Goal: Task Accomplishment & Management: Manage account settings

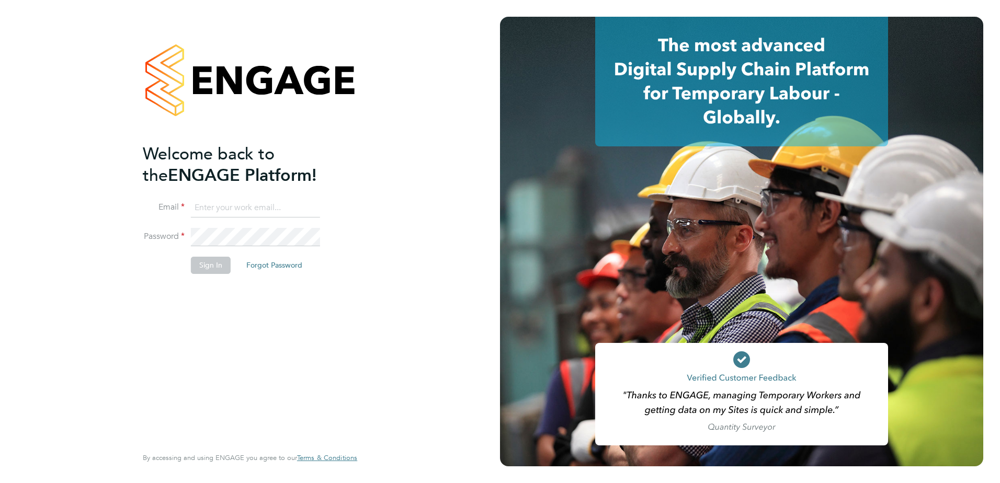
type input "[PERSON_NAME][EMAIL_ADDRESS][DOMAIN_NAME]"
click at [206, 266] on button "Sign In" at bounding box center [211, 265] width 40 height 17
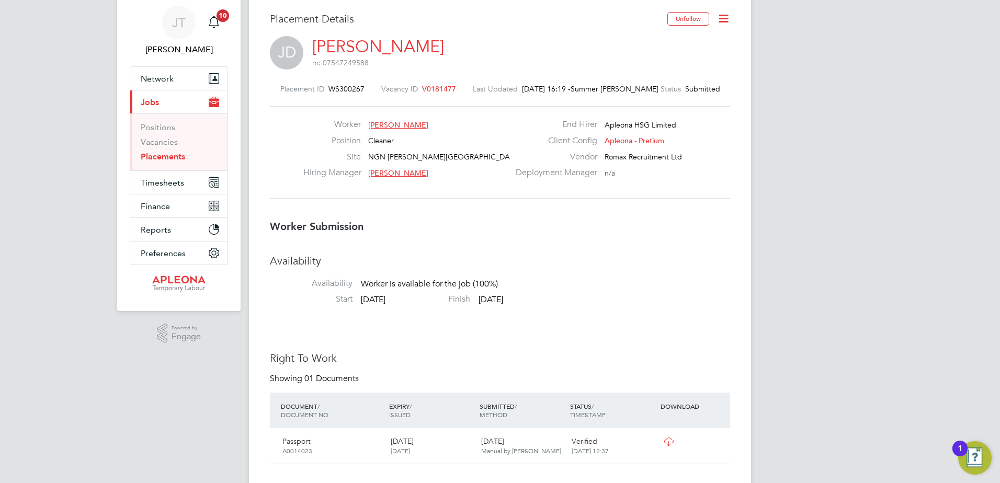
scroll to position [52, 0]
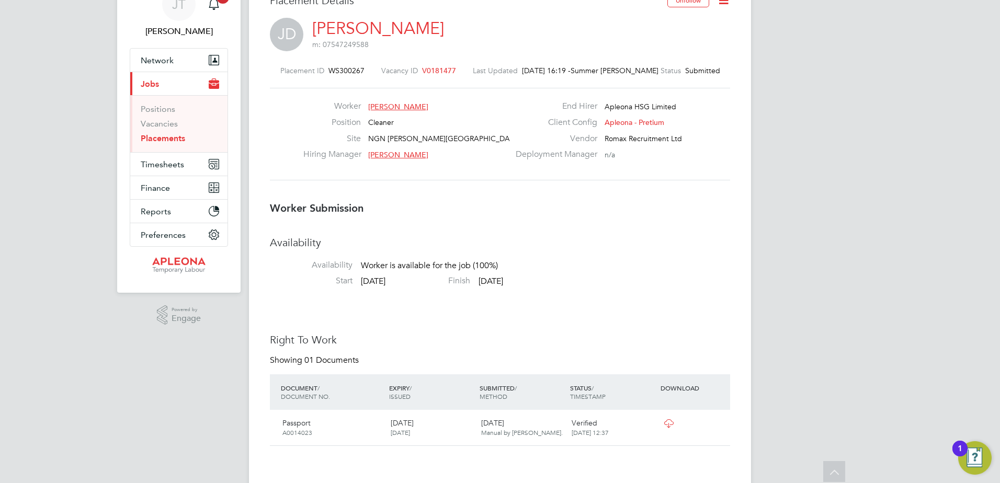
click at [428, 70] on span "V0181477" at bounding box center [439, 70] width 34 height 9
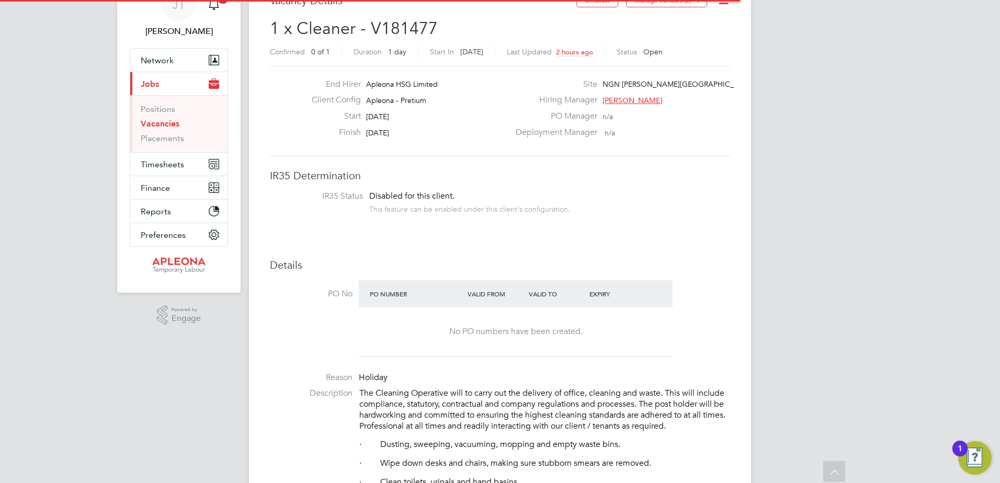
scroll to position [17, 207]
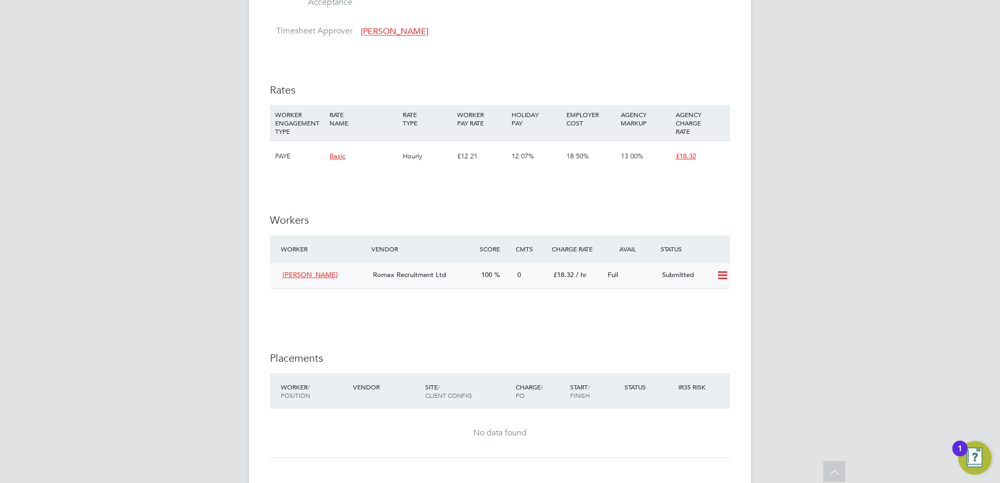
click at [723, 274] on icon at bounding box center [722, 275] width 13 height 8
click at [709, 295] on li "Offer" at bounding box center [708, 298] width 37 height 15
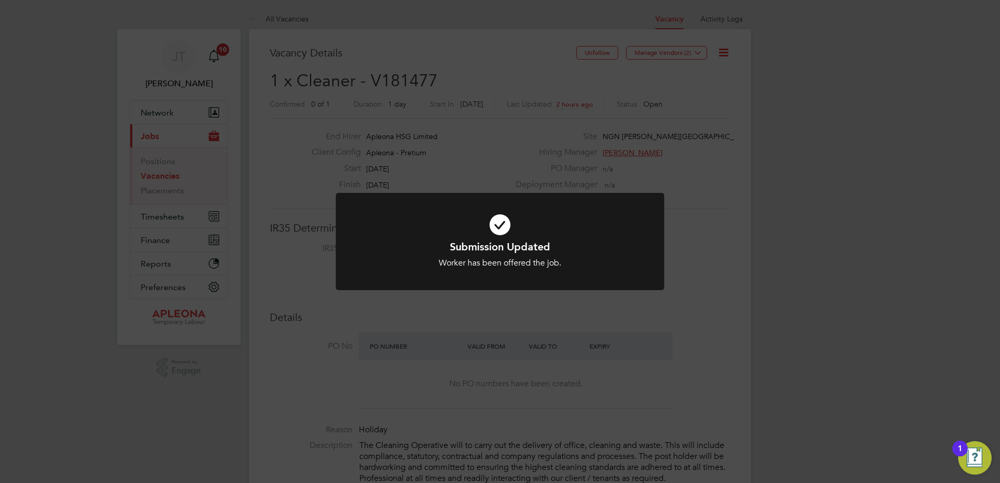
click at [48, 113] on div "Submission Updated Worker has been offered the job. Cancel Okay" at bounding box center [500, 241] width 1000 height 483
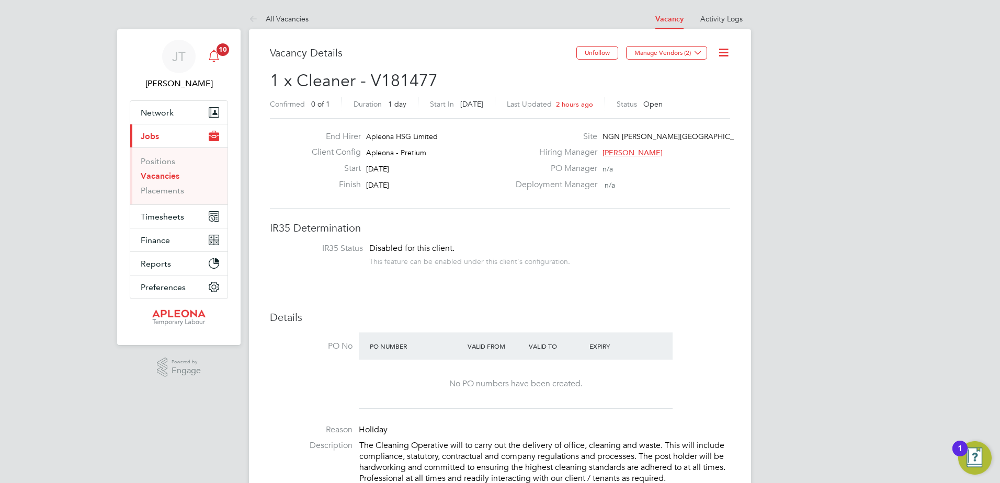
click at [222, 53] on span "10" at bounding box center [223, 49] width 13 height 13
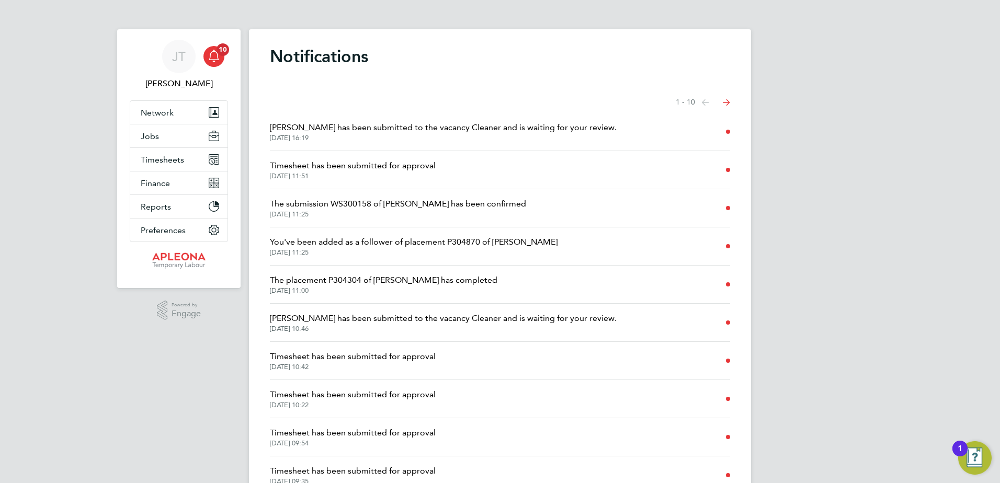
click at [724, 100] on icon "Select page of notifications list" at bounding box center [726, 102] width 7 height 7
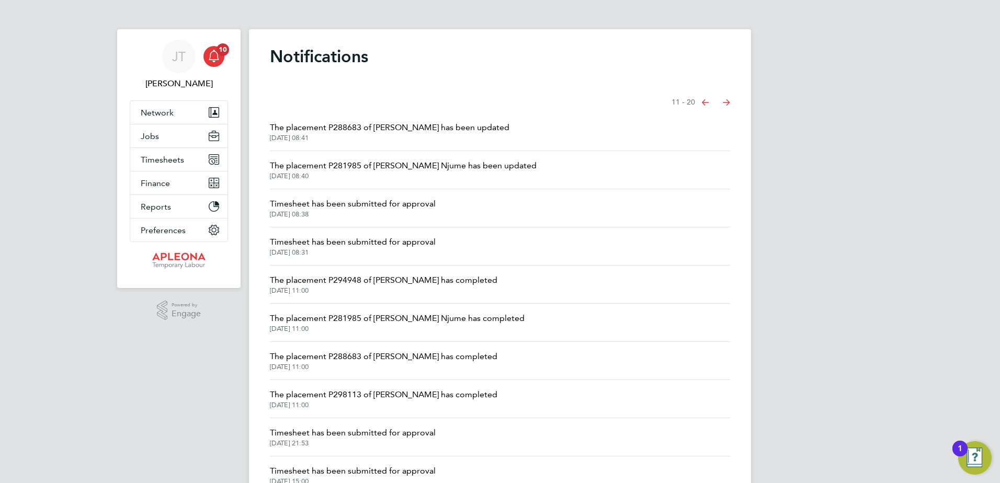
click at [703, 103] on icon "Select page of notifications list" at bounding box center [705, 102] width 7 height 6
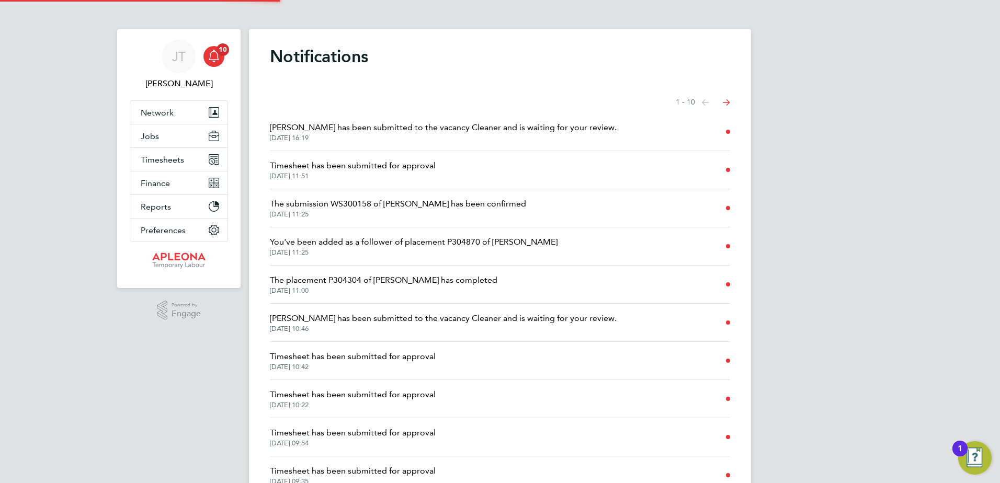
click at [727, 104] on icon "Select page of notifications list" at bounding box center [726, 102] width 7 height 7
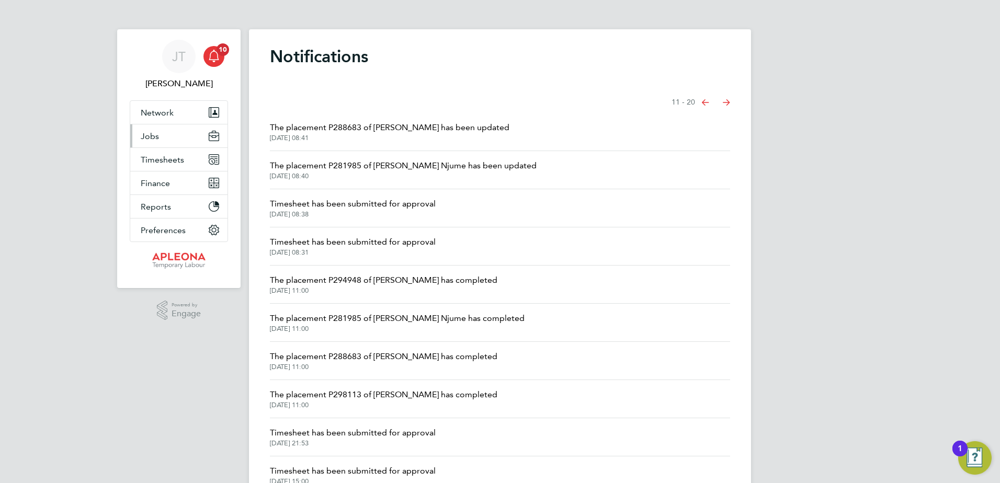
click at [152, 134] on span "Jobs" at bounding box center [150, 136] width 18 height 10
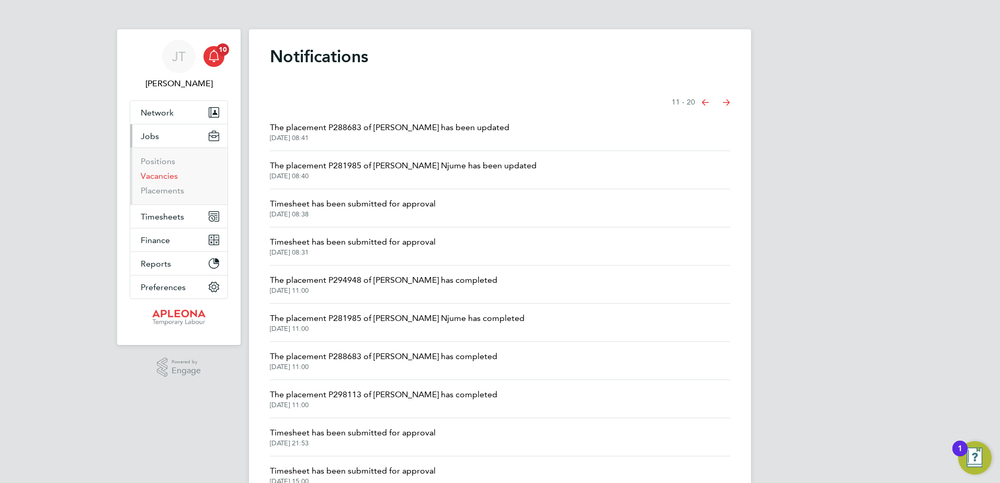
click at [154, 175] on link "Vacancies" at bounding box center [159, 176] width 37 height 10
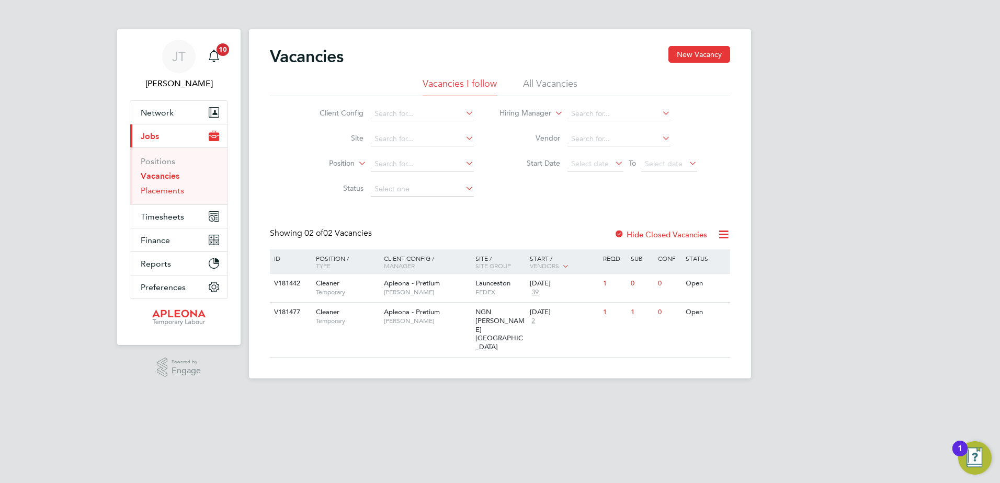
click at [163, 188] on link "Placements" at bounding box center [162, 191] width 43 height 10
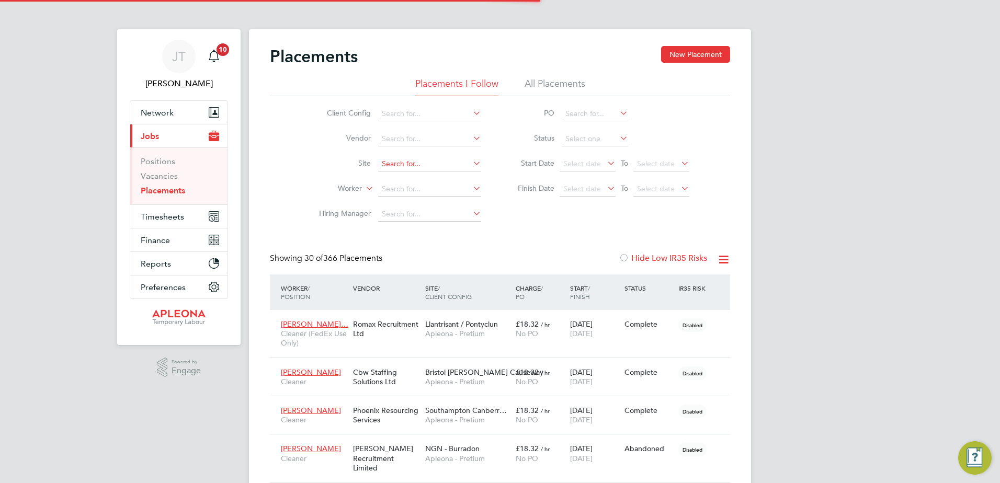
scroll to position [30, 73]
click at [386, 161] on input at bounding box center [429, 164] width 103 height 15
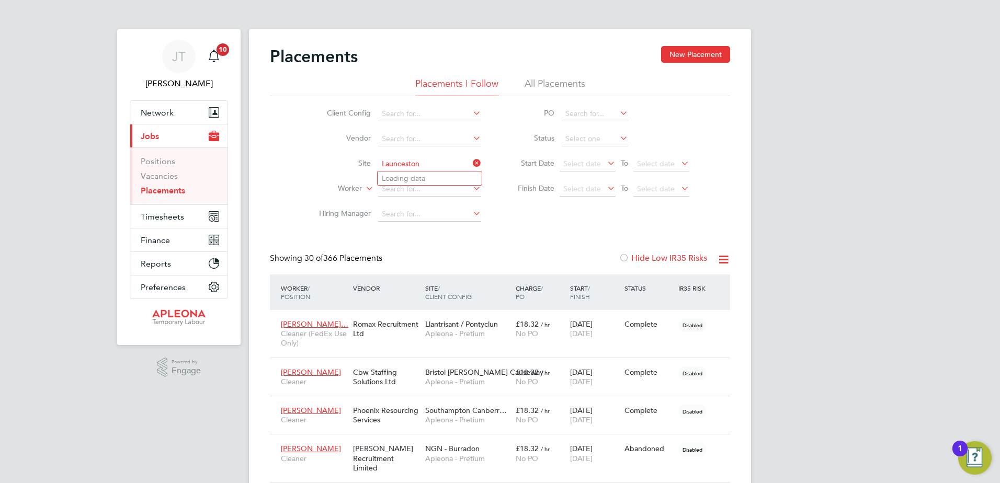
type input "Launceston"
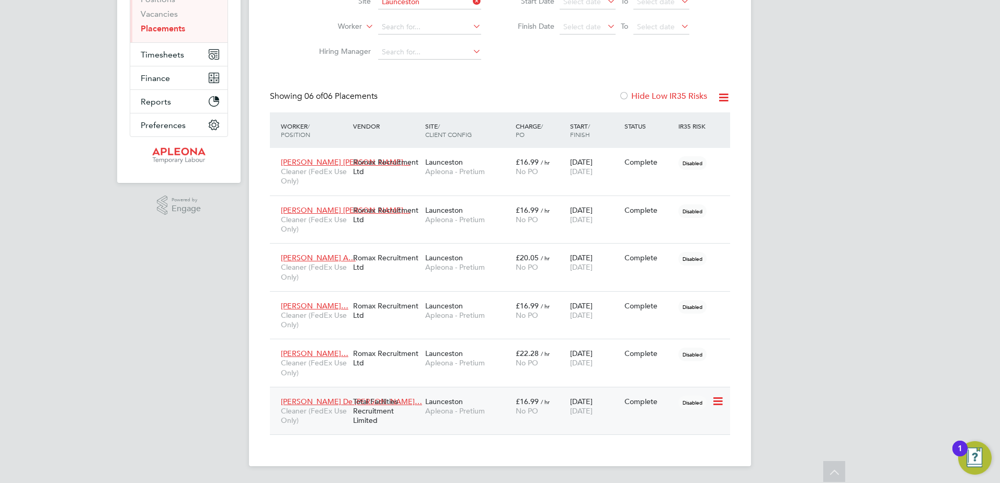
click at [450, 402] on span "Launceston" at bounding box center [444, 401] width 38 height 9
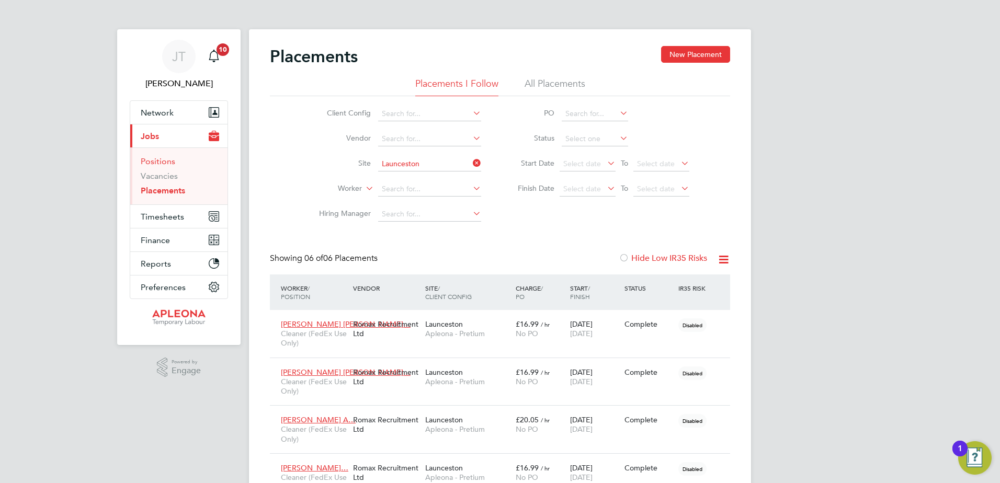
click at [154, 161] on link "Positions" at bounding box center [158, 161] width 35 height 10
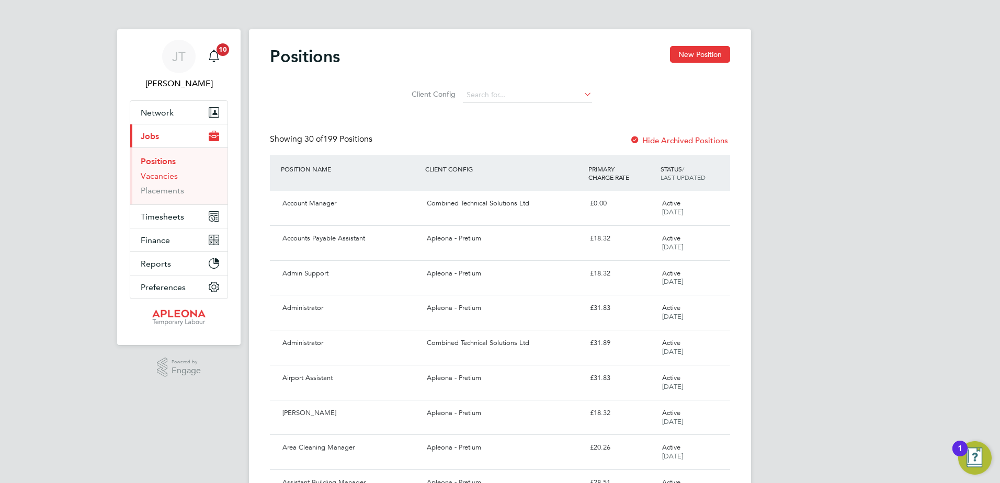
click at [165, 179] on link "Vacancies" at bounding box center [159, 176] width 37 height 10
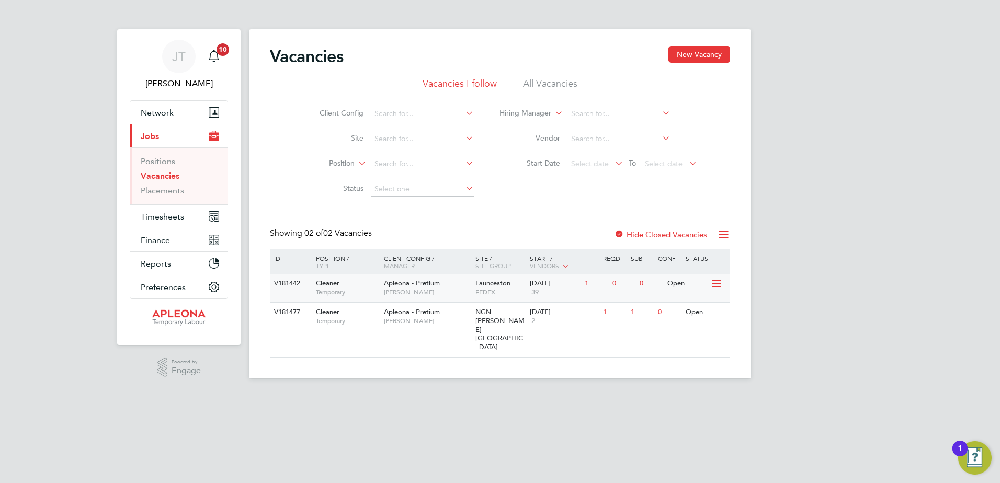
click at [548, 284] on div "03 Oct 2025" at bounding box center [555, 283] width 50 height 9
click at [156, 180] on link "Vacancies" at bounding box center [160, 176] width 39 height 10
click at [718, 310] on icon at bounding box center [715, 312] width 10 height 13
click at [687, 367] on li "Update Status" at bounding box center [690, 366] width 61 height 15
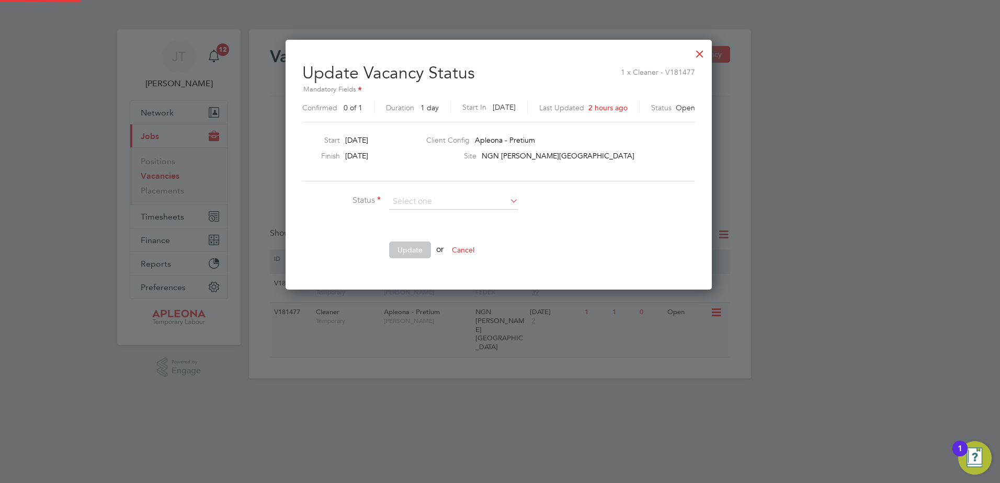
scroll to position [249, 429]
click at [417, 211] on li "Completed" at bounding box center [454, 216] width 130 height 14
type input "Completed"
click at [417, 251] on button "Update" at bounding box center [410, 250] width 42 height 17
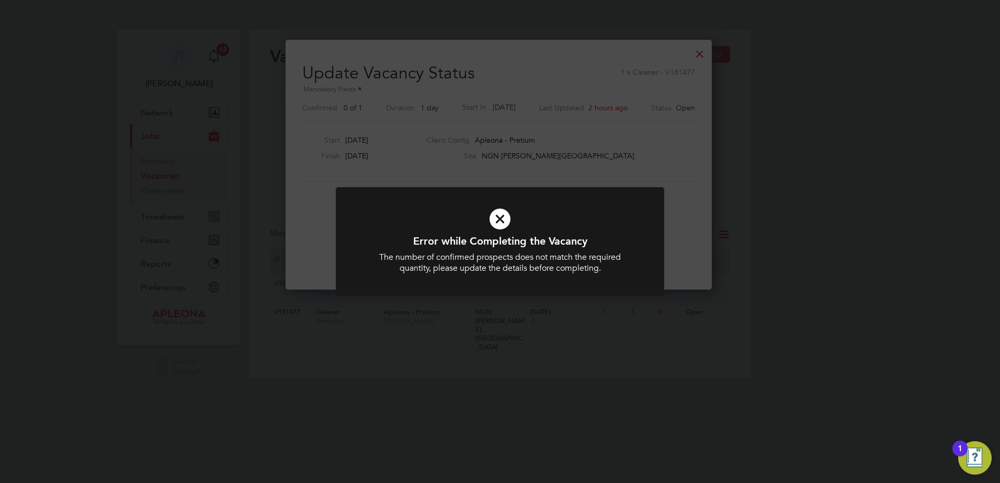
click at [498, 218] on icon at bounding box center [500, 219] width 272 height 41
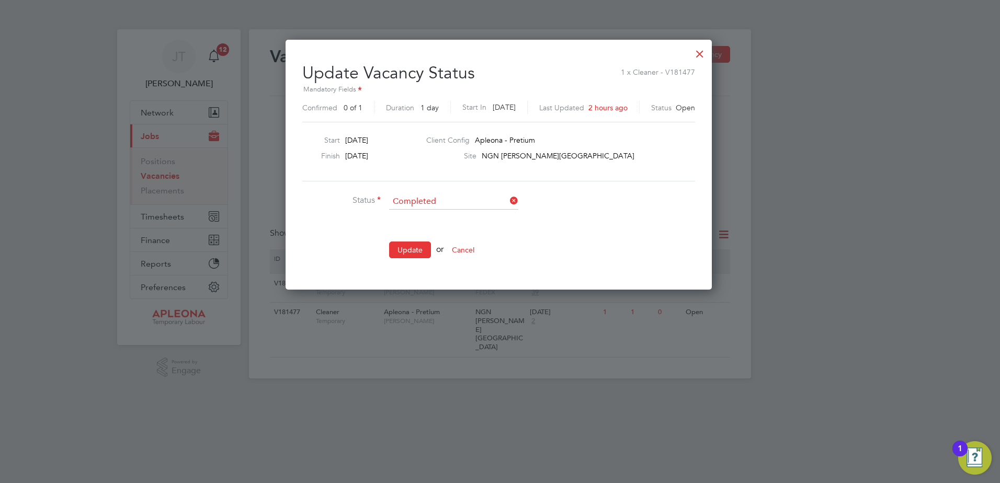
click at [701, 52] on div at bounding box center [699, 51] width 19 height 19
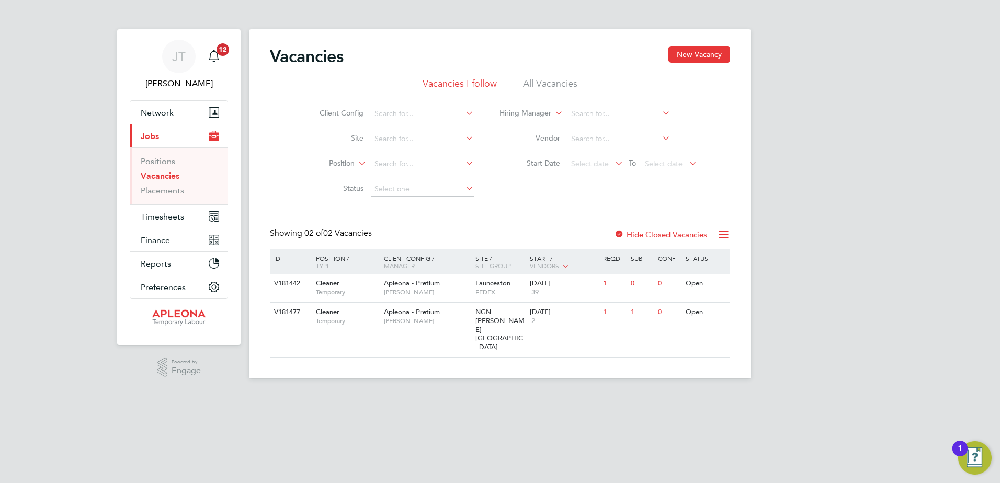
click at [155, 134] on span "Jobs" at bounding box center [150, 136] width 18 height 10
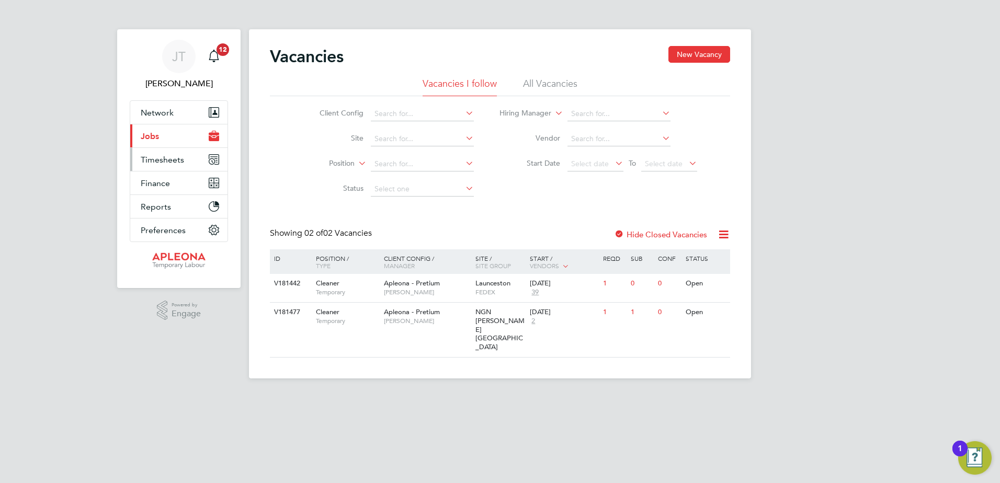
click at [158, 162] on span "Timesheets" at bounding box center [162, 160] width 43 height 10
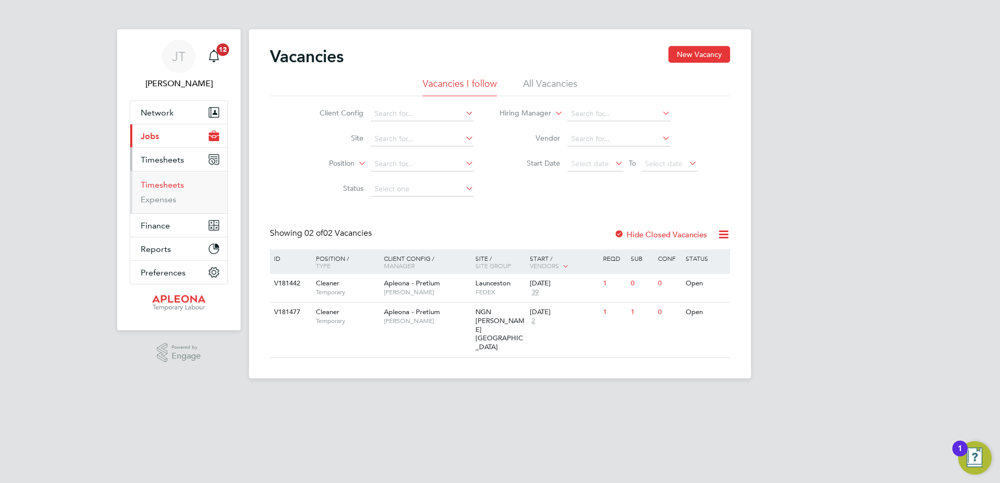
click at [161, 184] on link "Timesheets" at bounding box center [162, 185] width 43 height 10
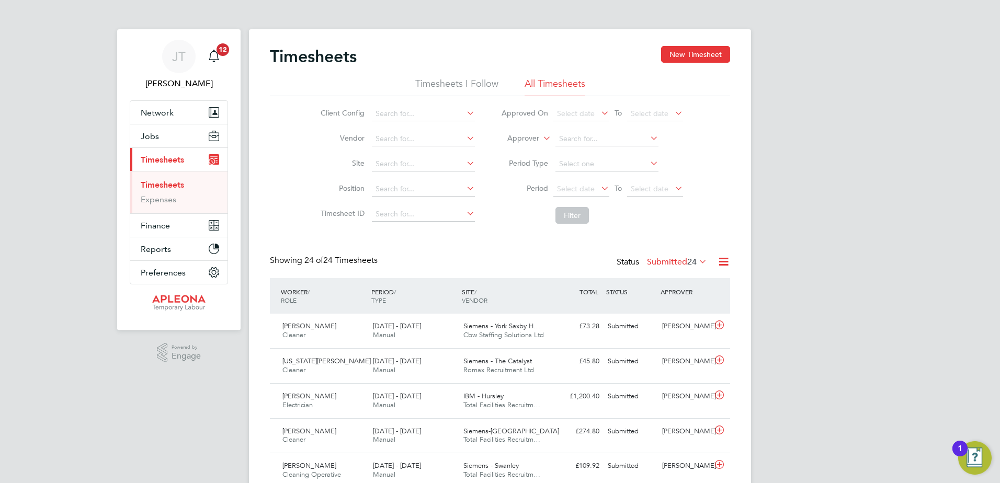
scroll to position [27, 91]
click at [147, 129] on button "Jobs" at bounding box center [178, 135] width 97 height 23
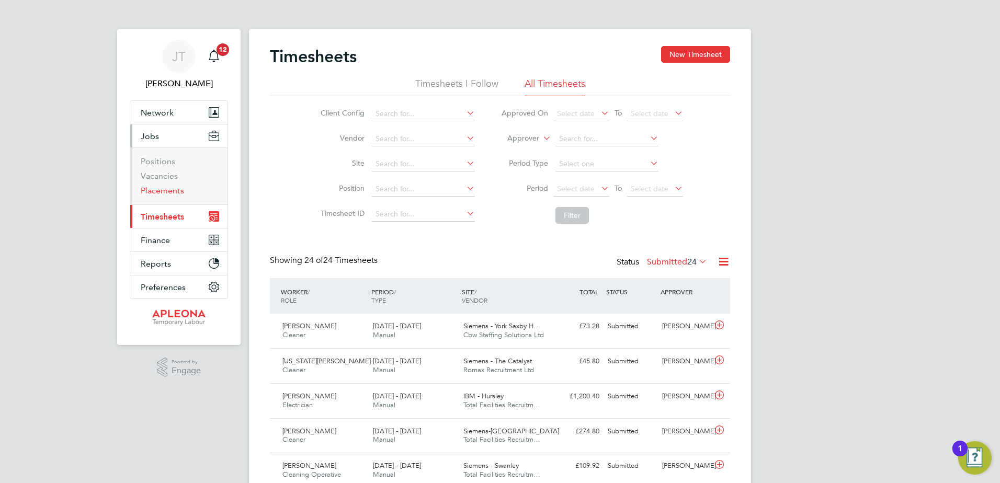
click at [158, 192] on link "Placements" at bounding box center [162, 191] width 43 height 10
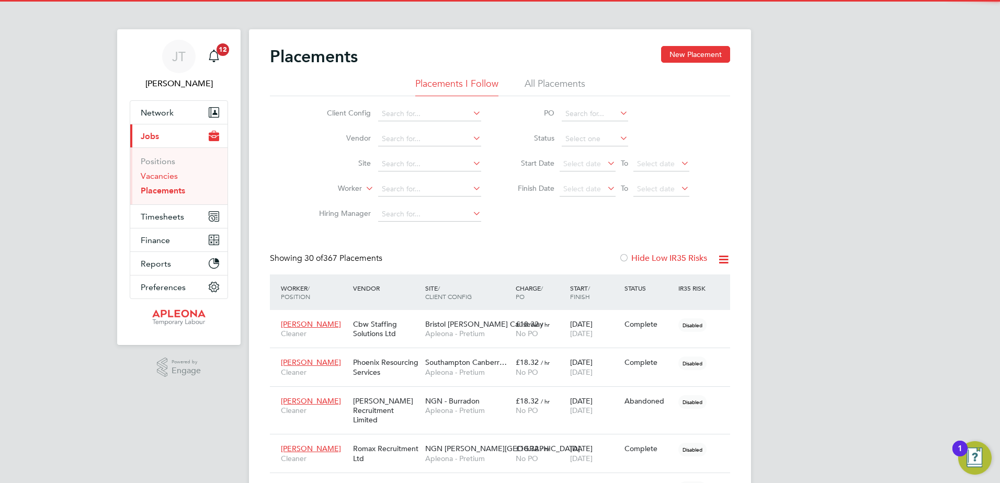
click at [158, 178] on link "Vacancies" at bounding box center [159, 176] width 37 height 10
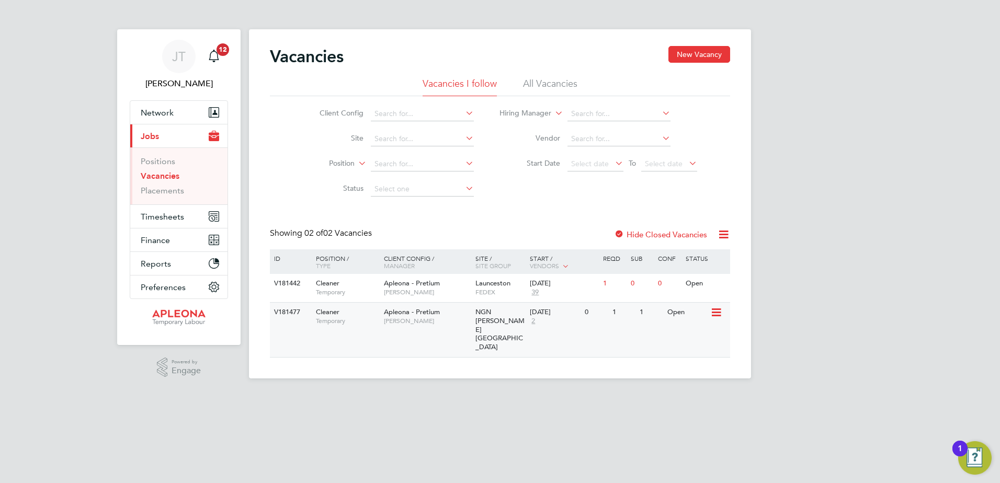
click at [718, 314] on icon at bounding box center [715, 312] width 10 height 13
click at [678, 365] on li "Update Status" at bounding box center [690, 366] width 61 height 15
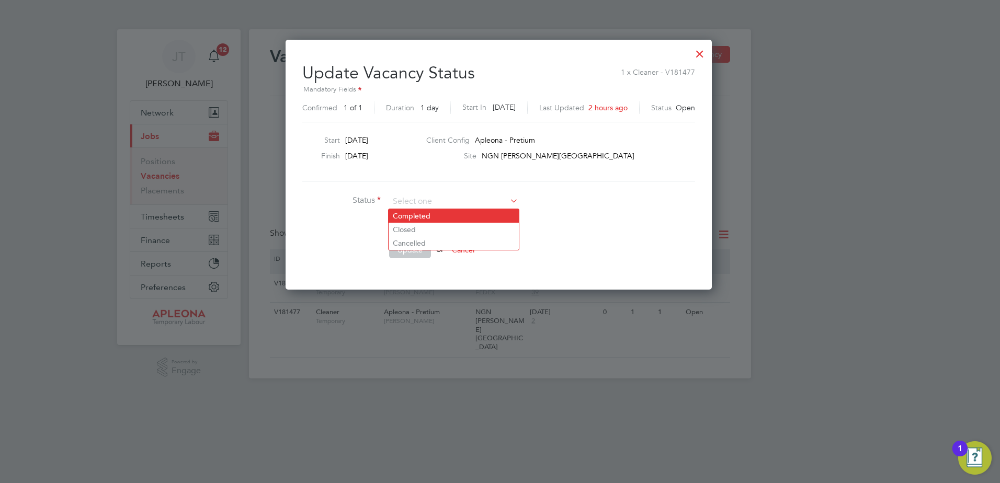
click at [413, 216] on li "Completed" at bounding box center [454, 216] width 130 height 14
type input "Completed"
click at [410, 249] on button "Update" at bounding box center [410, 250] width 42 height 17
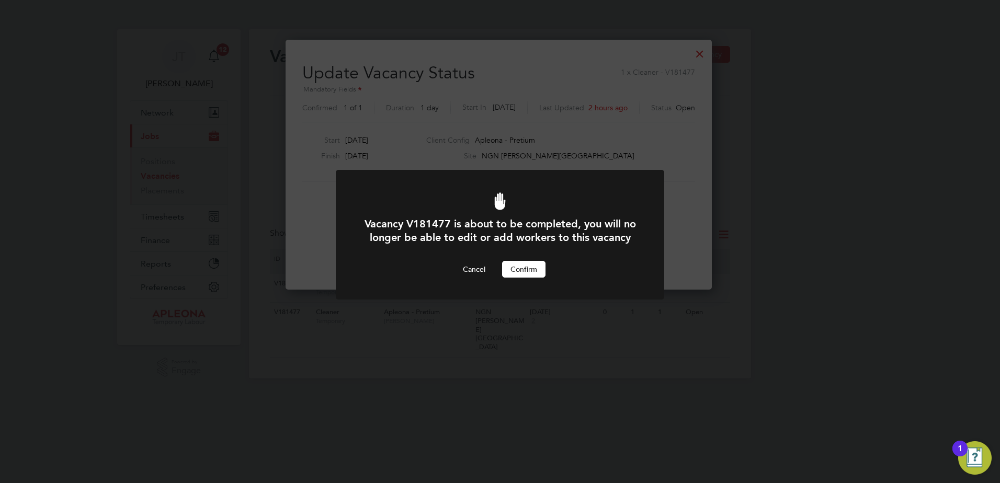
click at [528, 278] on button "Confirm" at bounding box center [523, 269] width 43 height 17
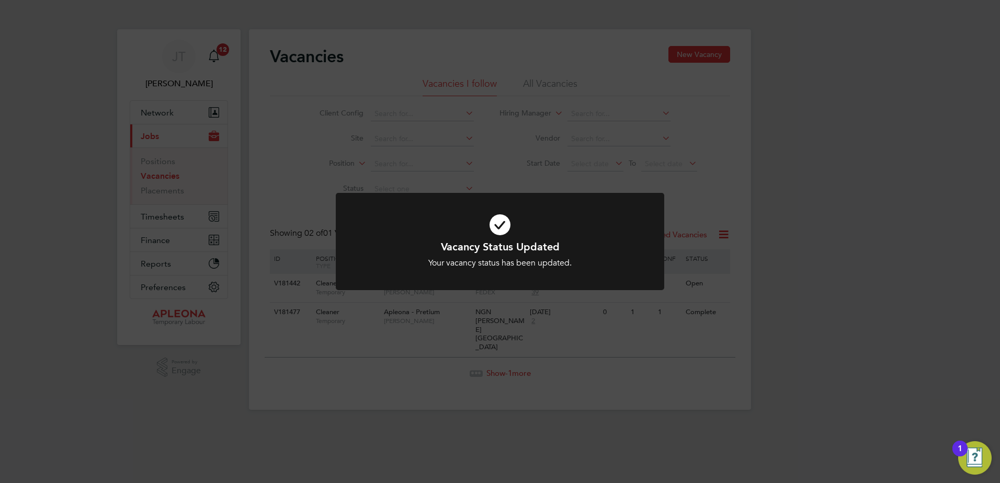
click at [76, 134] on div "Vacancy Status Updated Your vacancy status has been updated. Cancel Okay" at bounding box center [500, 241] width 1000 height 483
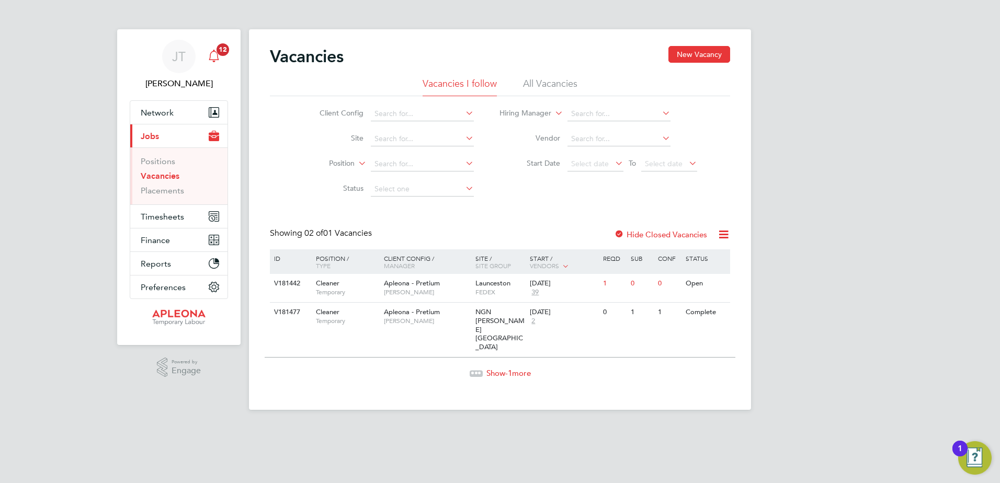
click at [218, 47] on span "12" at bounding box center [223, 49] width 13 height 13
click at [220, 50] on span "12" at bounding box center [223, 49] width 13 height 13
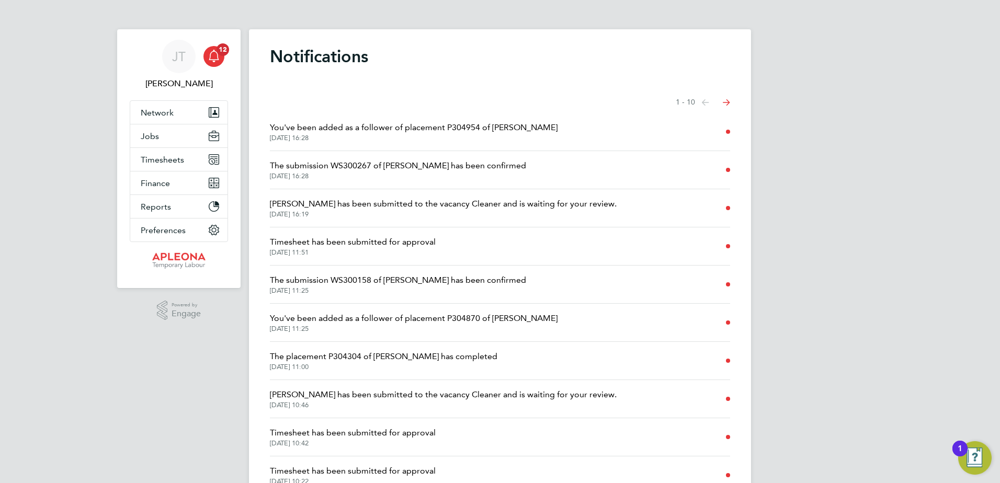
click at [727, 99] on icon "Select page of notifications list" at bounding box center [726, 102] width 7 height 7
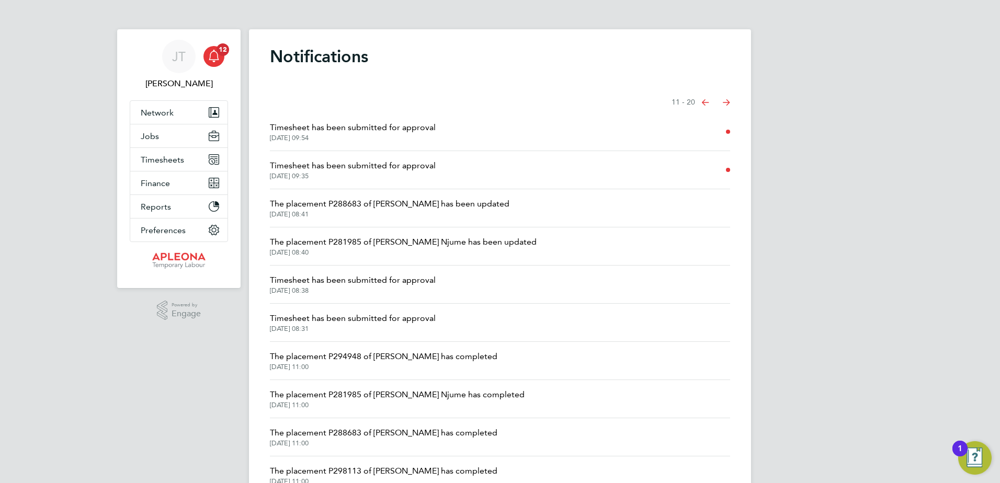
click at [703, 100] on icon "Select page of notifications list" at bounding box center [705, 102] width 7 height 6
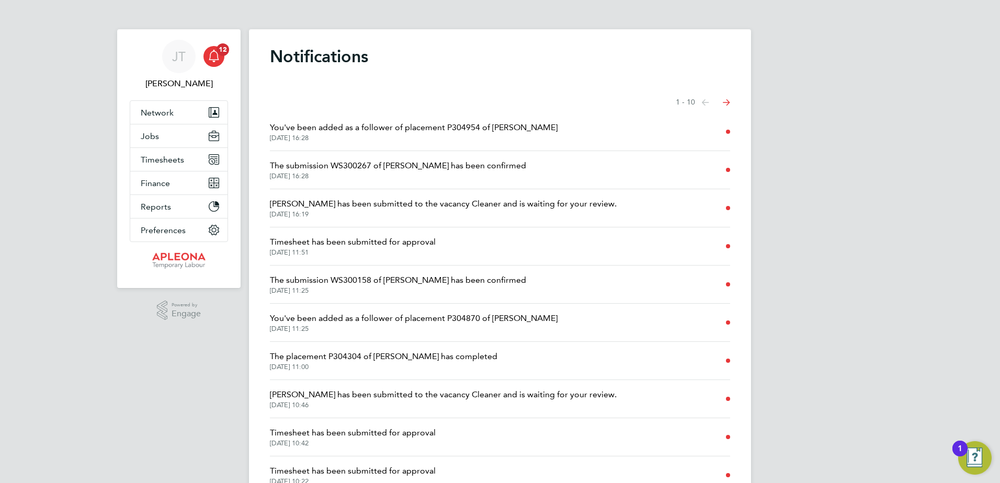
click at [728, 101] on icon "Select page of notifications list" at bounding box center [726, 102] width 7 height 7
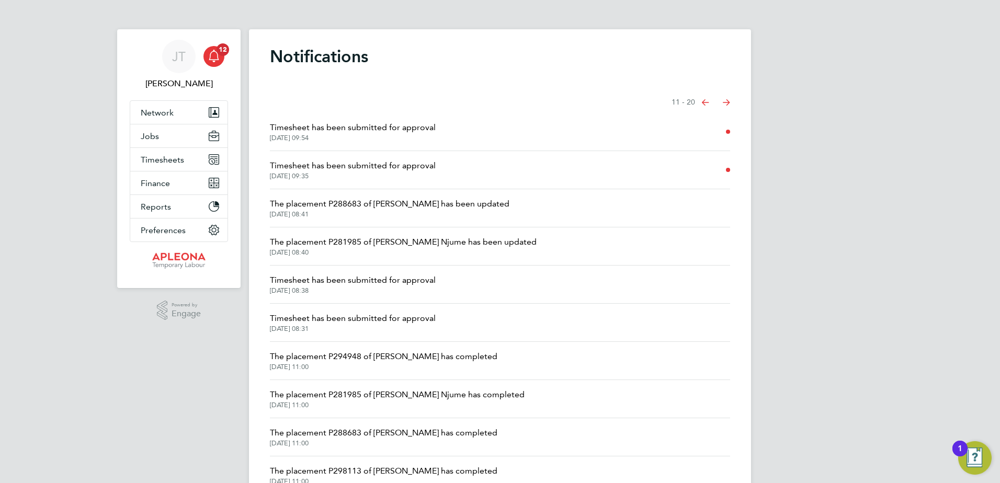
click at [704, 101] on icon "Select page of notifications list" at bounding box center [705, 102] width 7 height 6
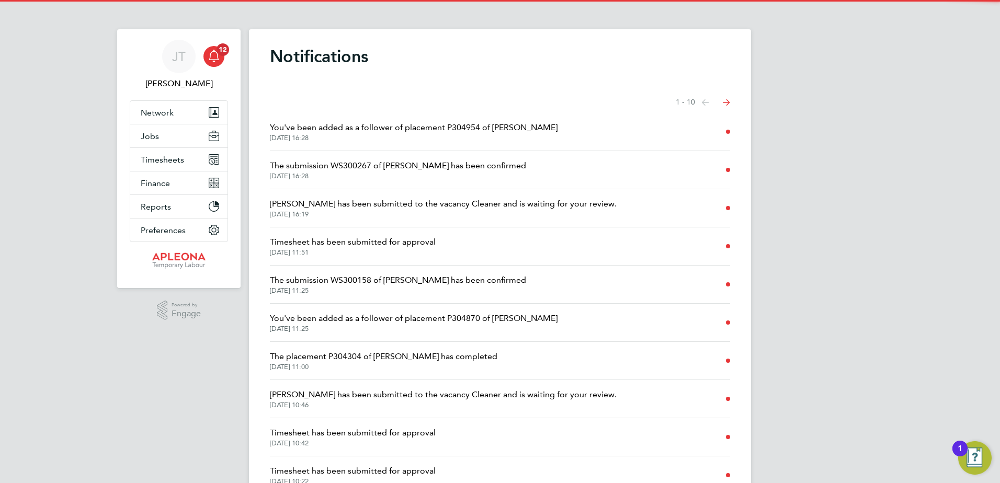
click at [724, 101] on icon "Select page of notifications list" at bounding box center [726, 102] width 7 height 7
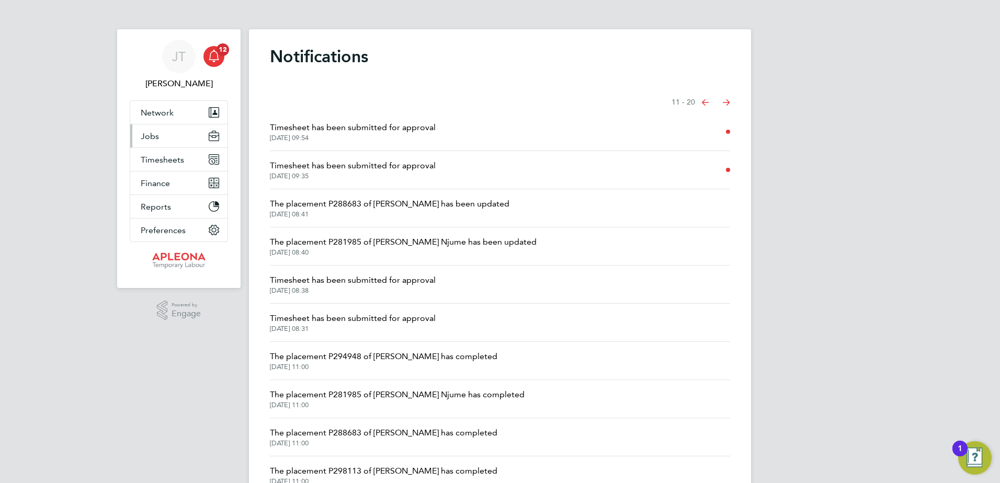
click at [162, 135] on button "Jobs" at bounding box center [178, 135] width 97 height 23
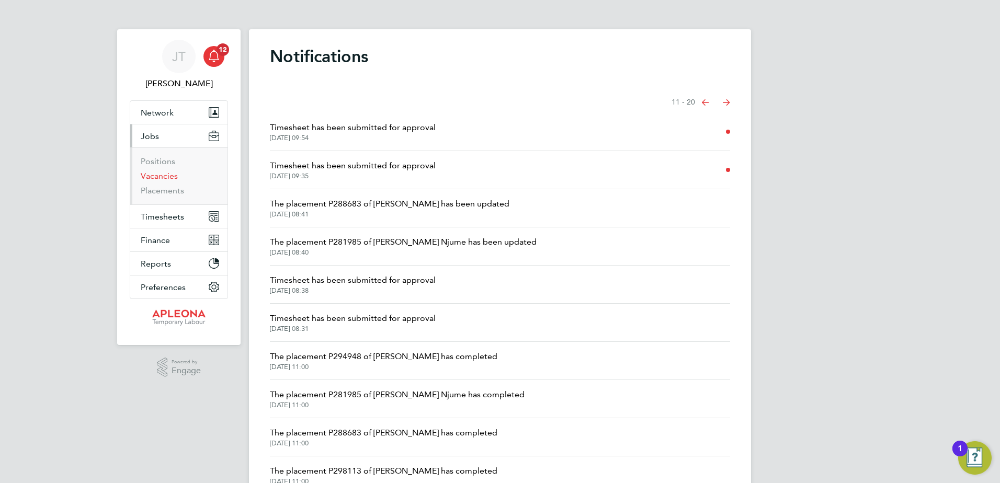
click at [160, 174] on link "Vacancies" at bounding box center [159, 176] width 37 height 10
